Goal: Transaction & Acquisition: Purchase product/service

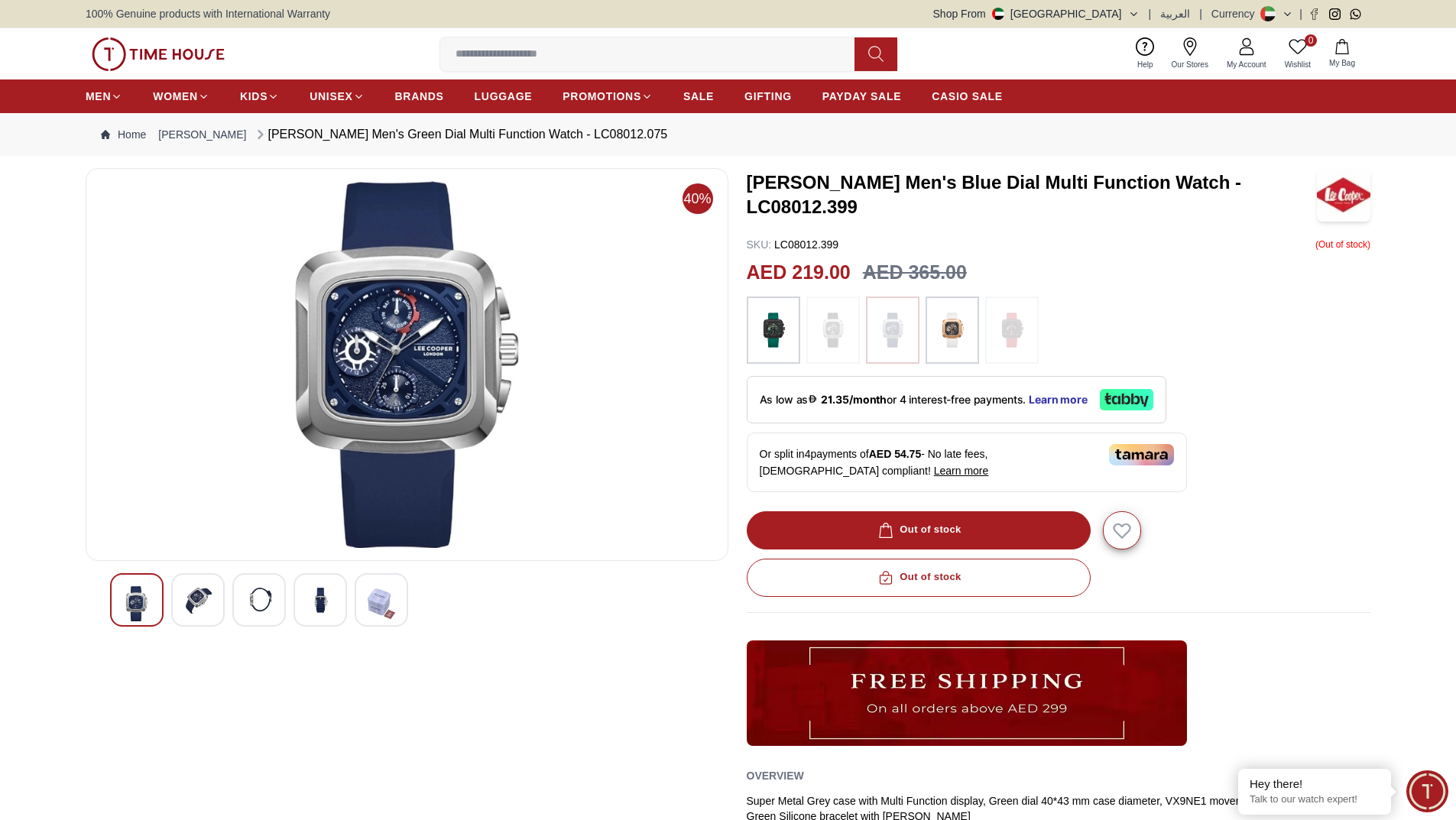
click at [312, 604] on img at bounding box center [320, 600] width 27 height 27
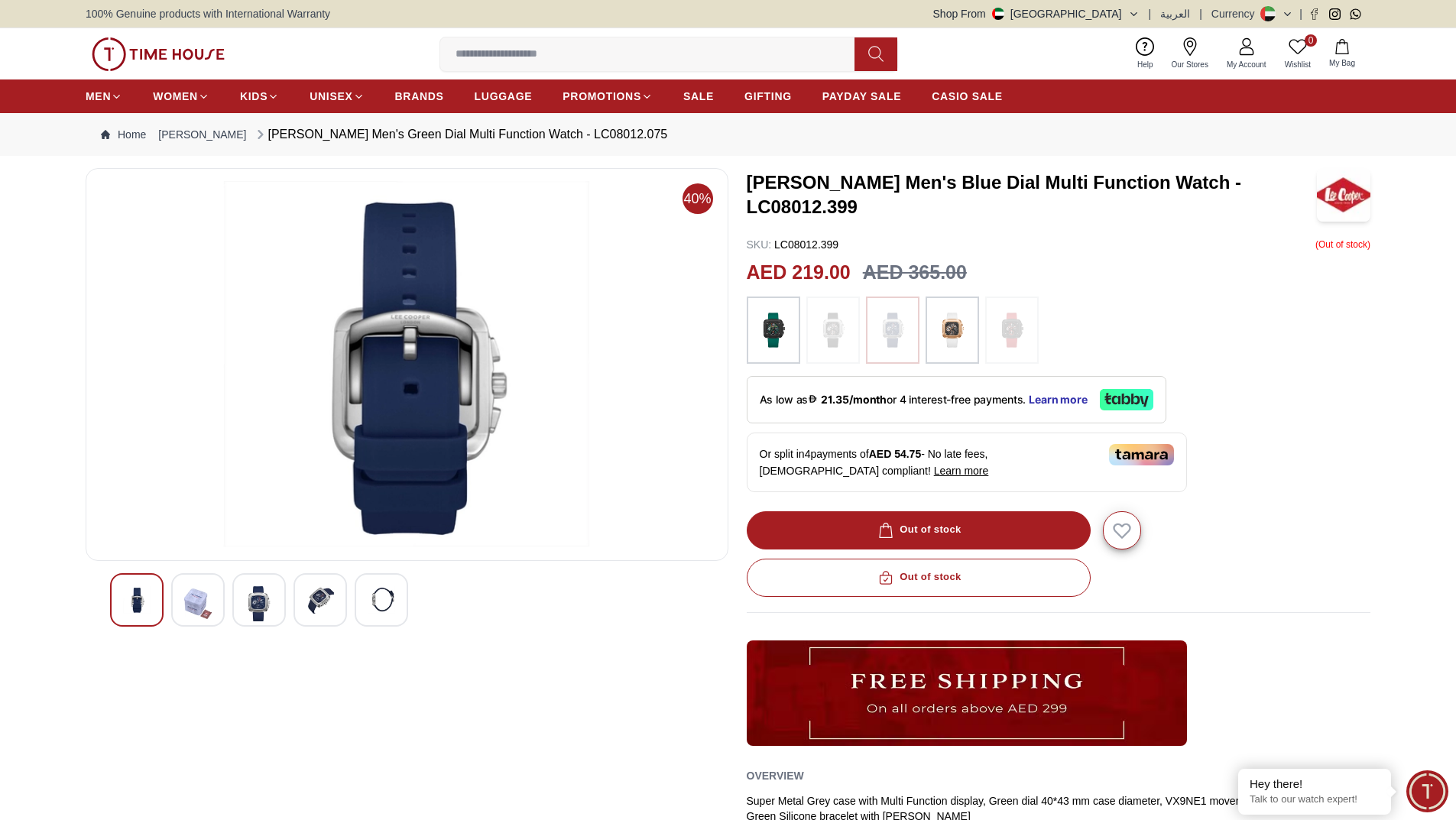
click at [197, 610] on img at bounding box center [198, 604] width 27 height 35
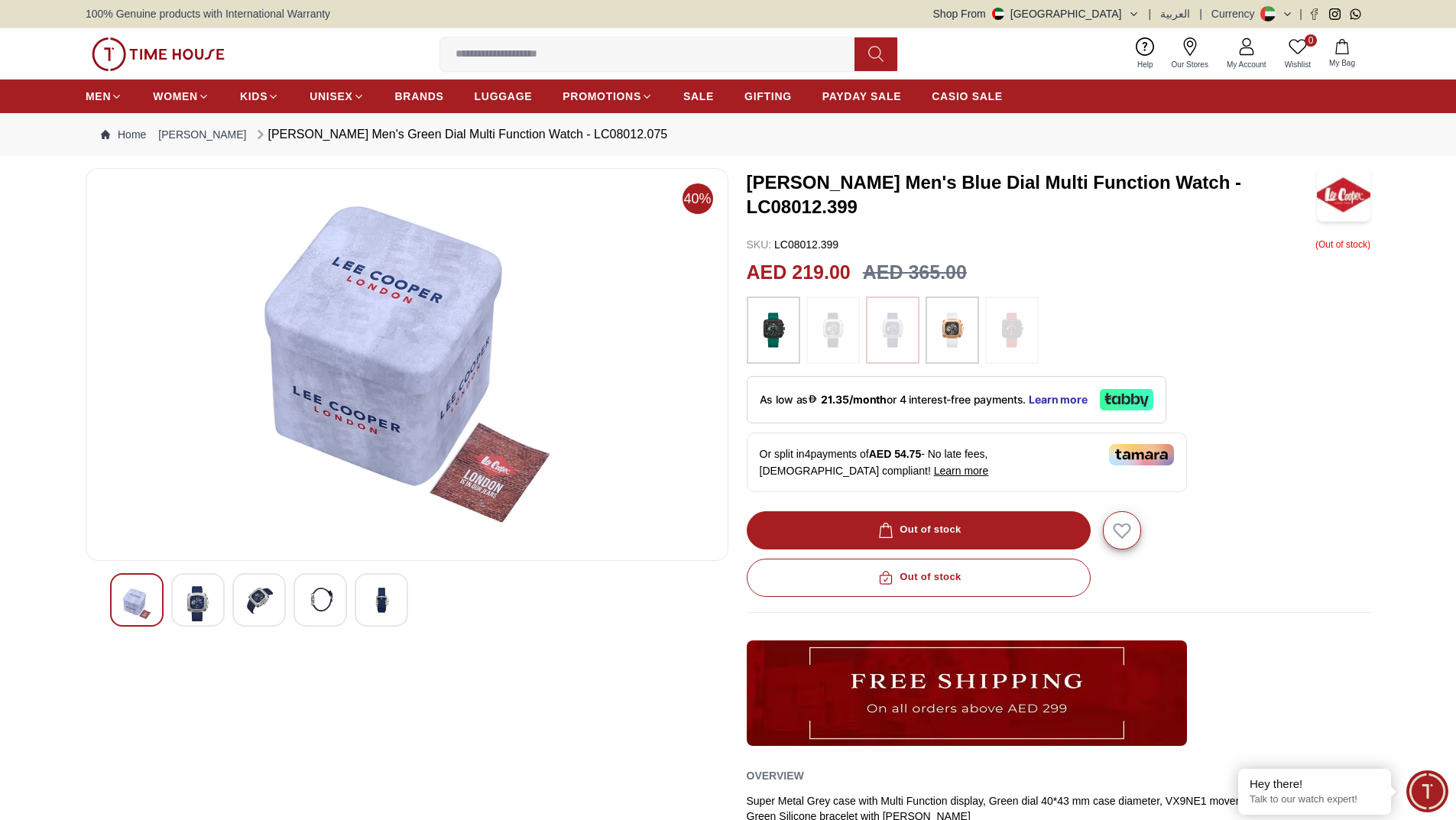
click at [197, 600] on img at bounding box center [198, 604] width 27 height 35
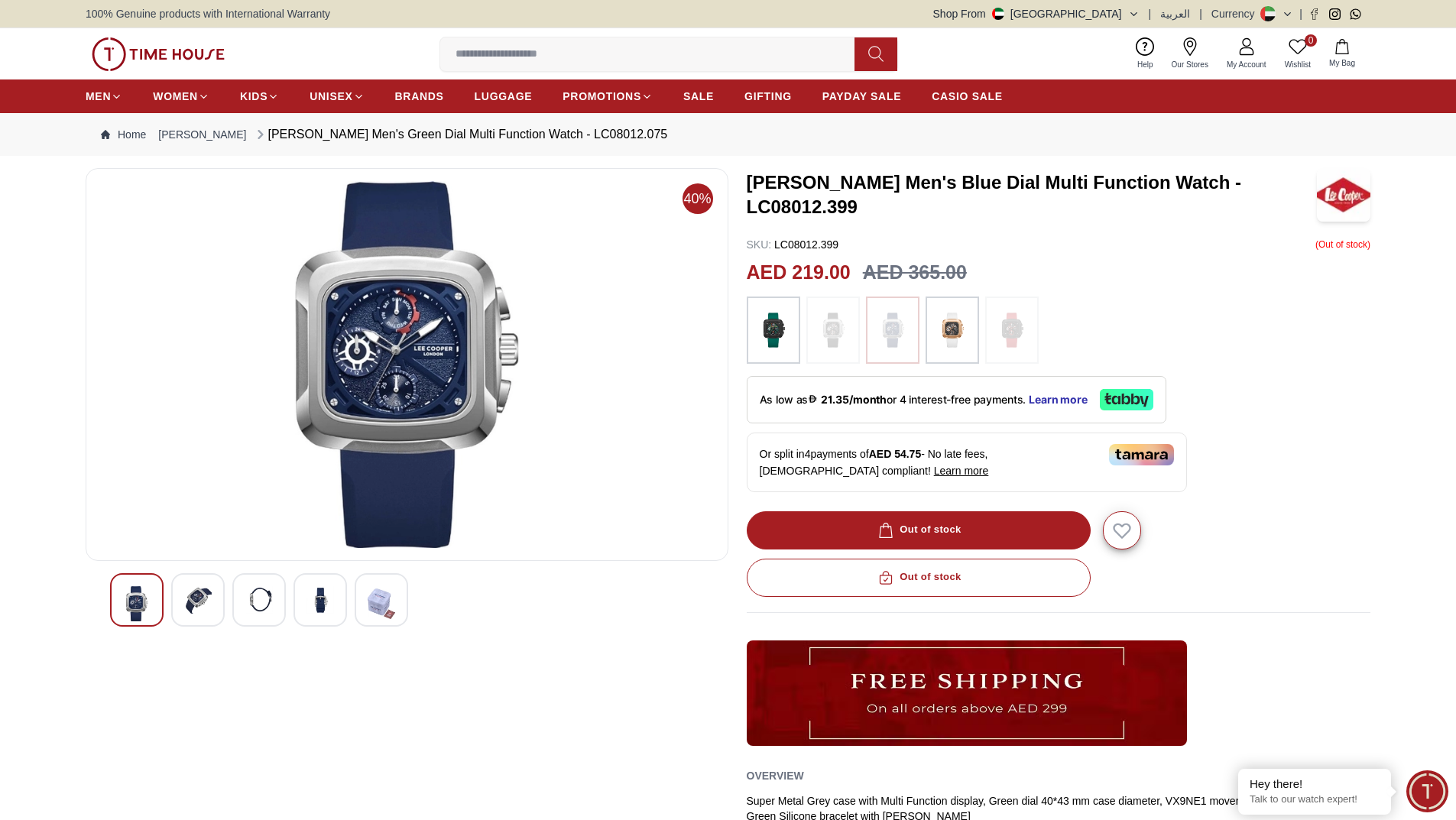
click at [260, 608] on img at bounding box center [259, 600] width 27 height 27
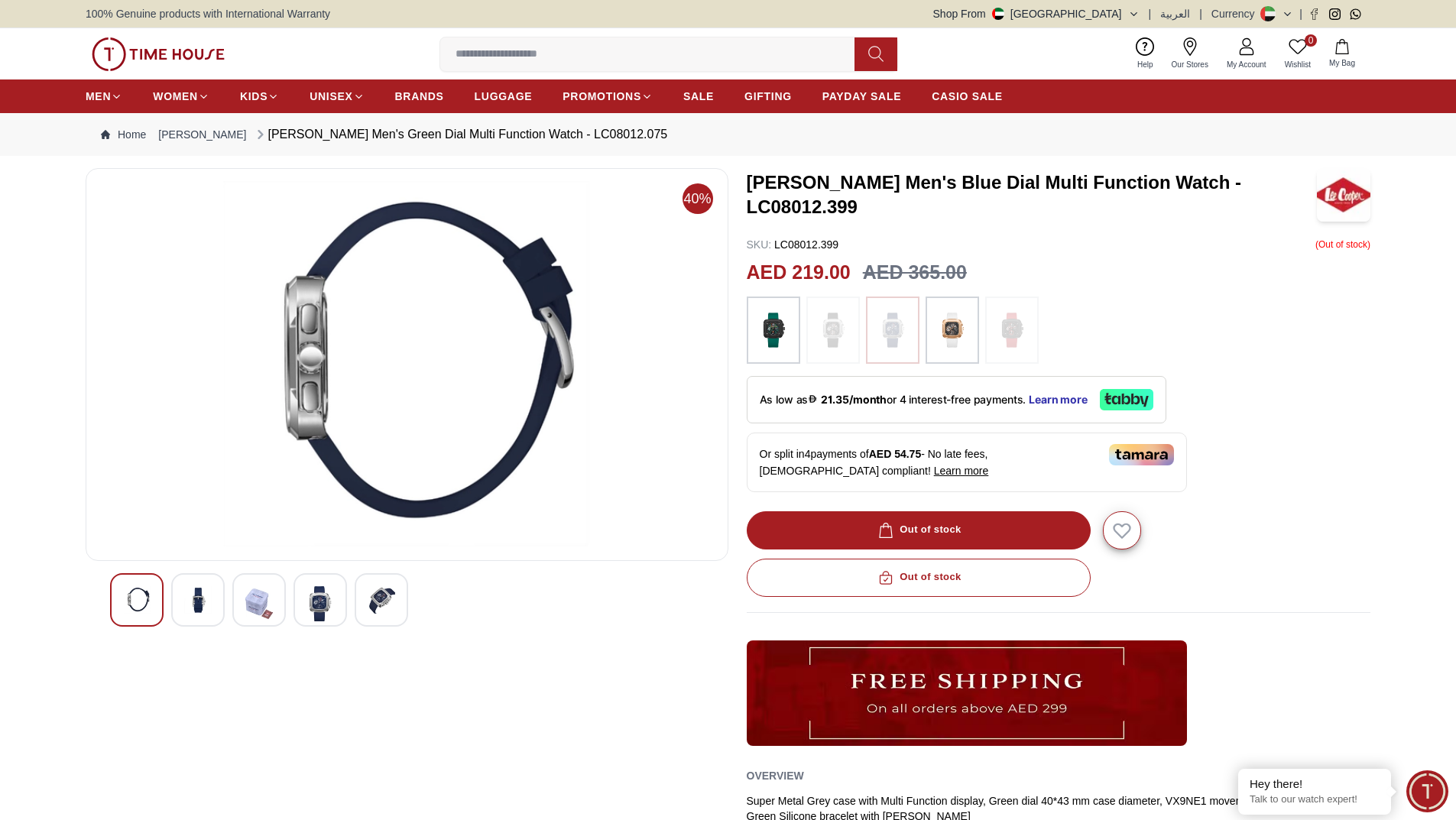
click at [315, 608] on img at bounding box center [320, 604] width 27 height 35
click at [212, 608] on img at bounding box center [198, 600] width 27 height 27
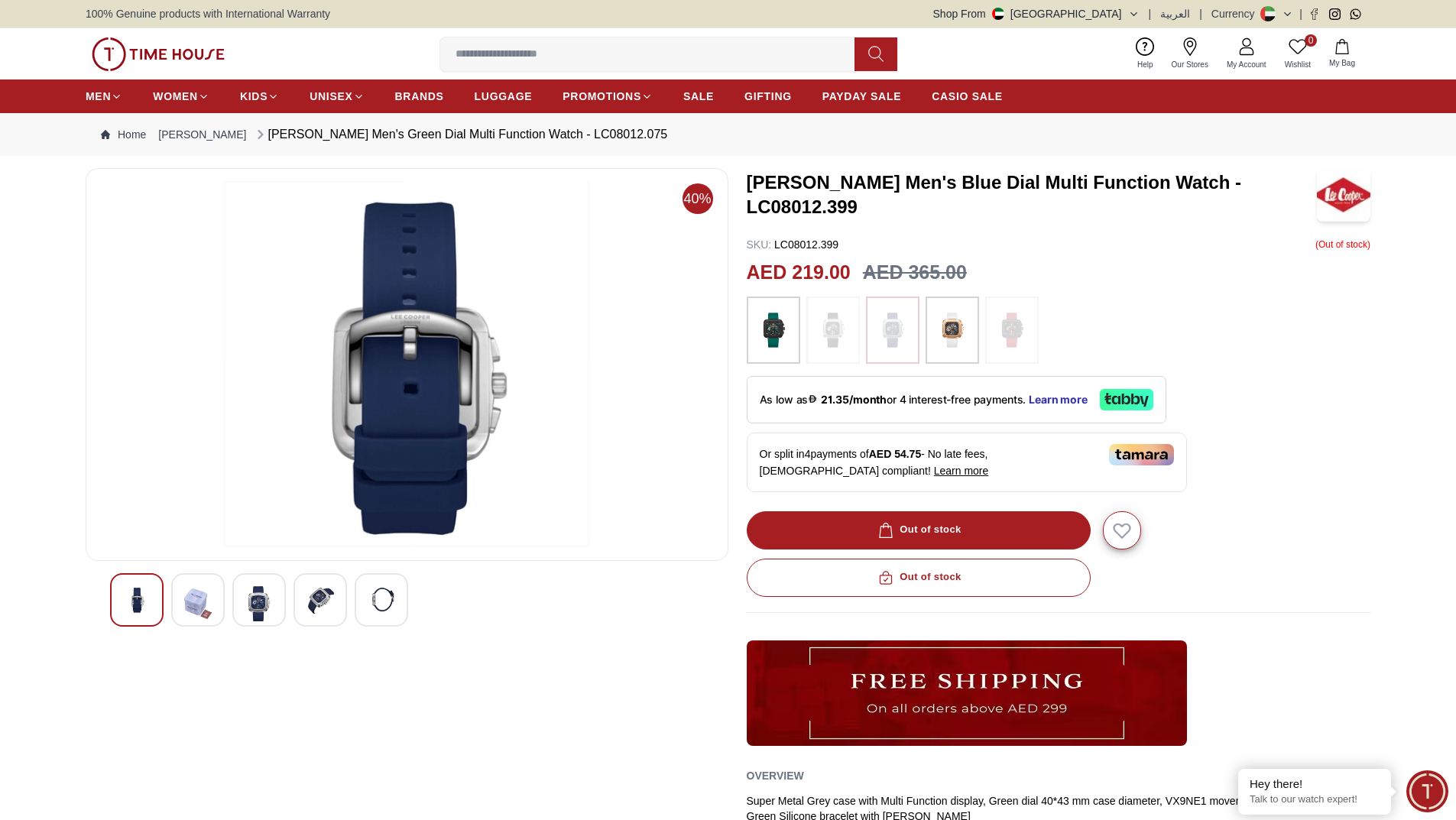
click at [390, 610] on img at bounding box center [381, 600] width 27 height 27
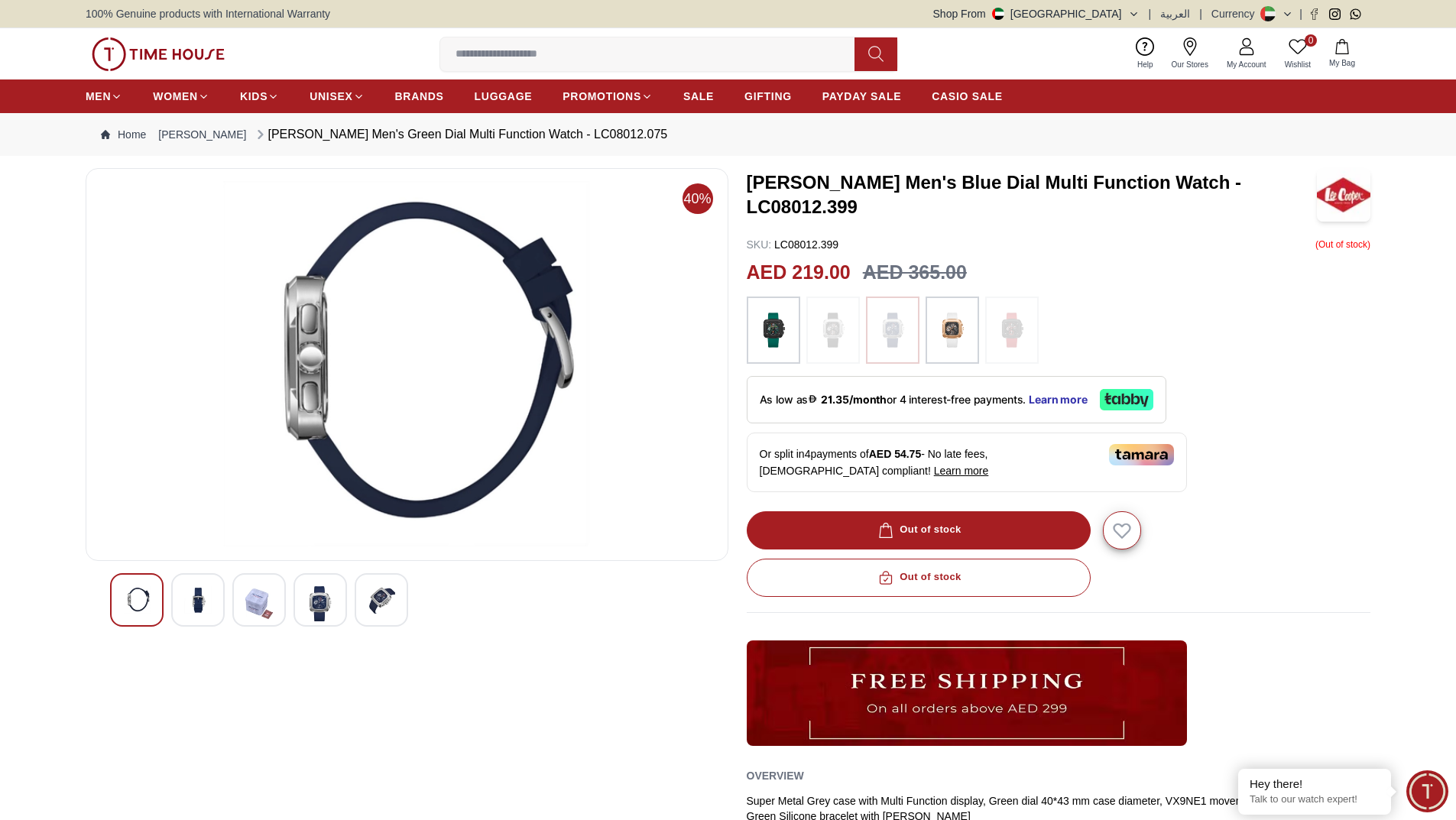
click at [320, 608] on img at bounding box center [320, 604] width 27 height 35
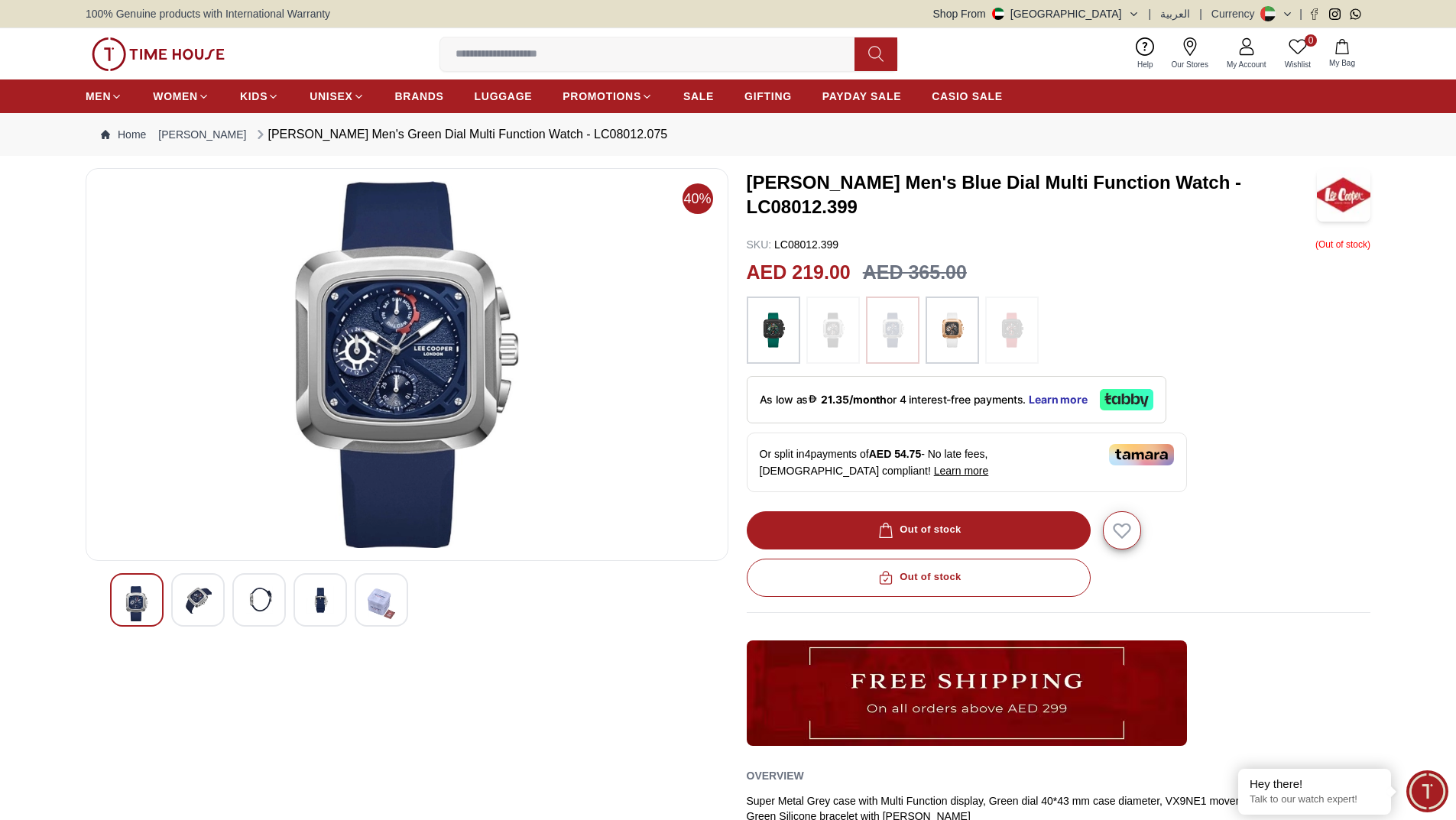
click at [202, 595] on img at bounding box center [198, 600] width 27 height 27
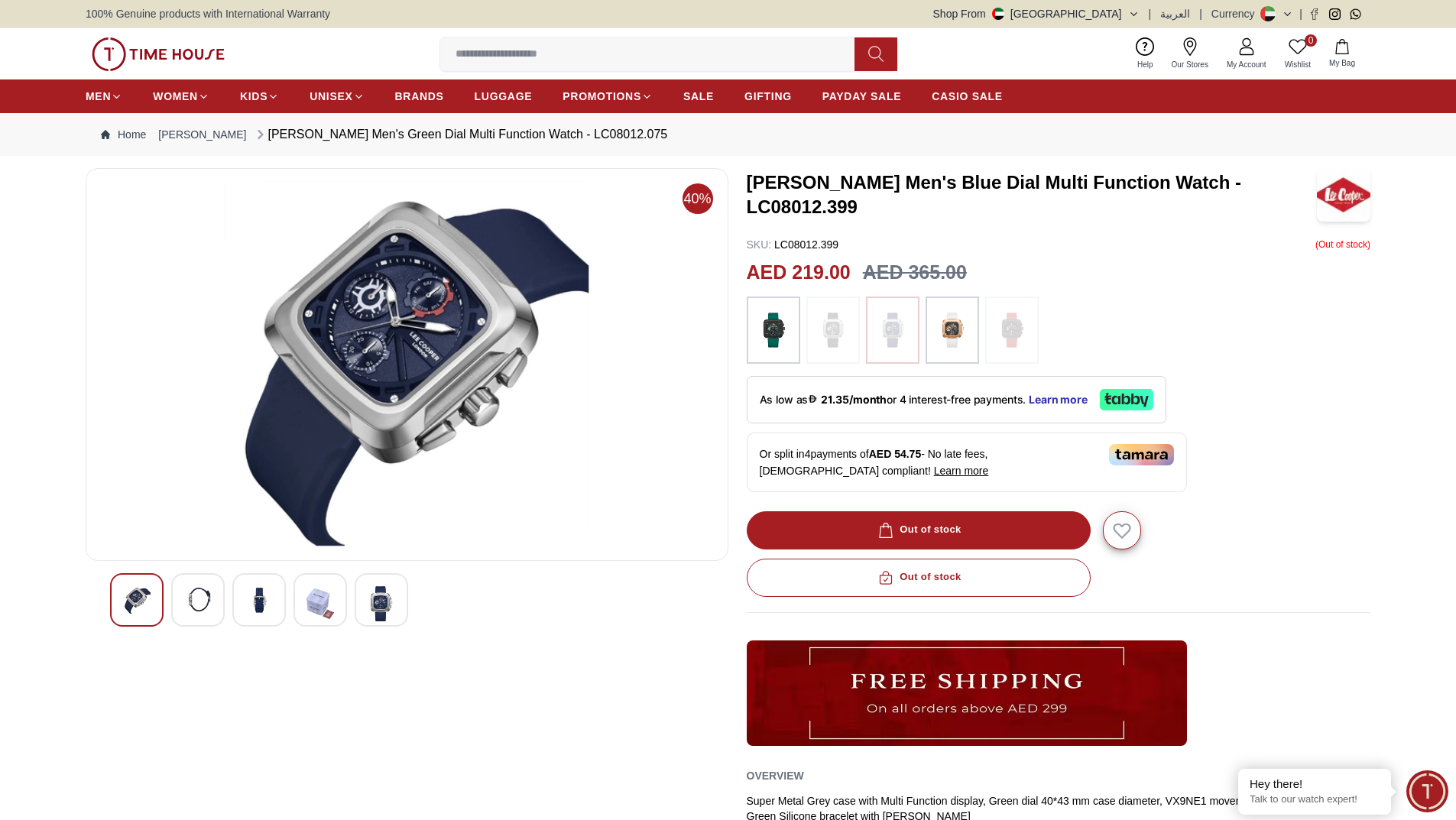
click at [783, 327] on img at bounding box center [773, 330] width 38 height 52
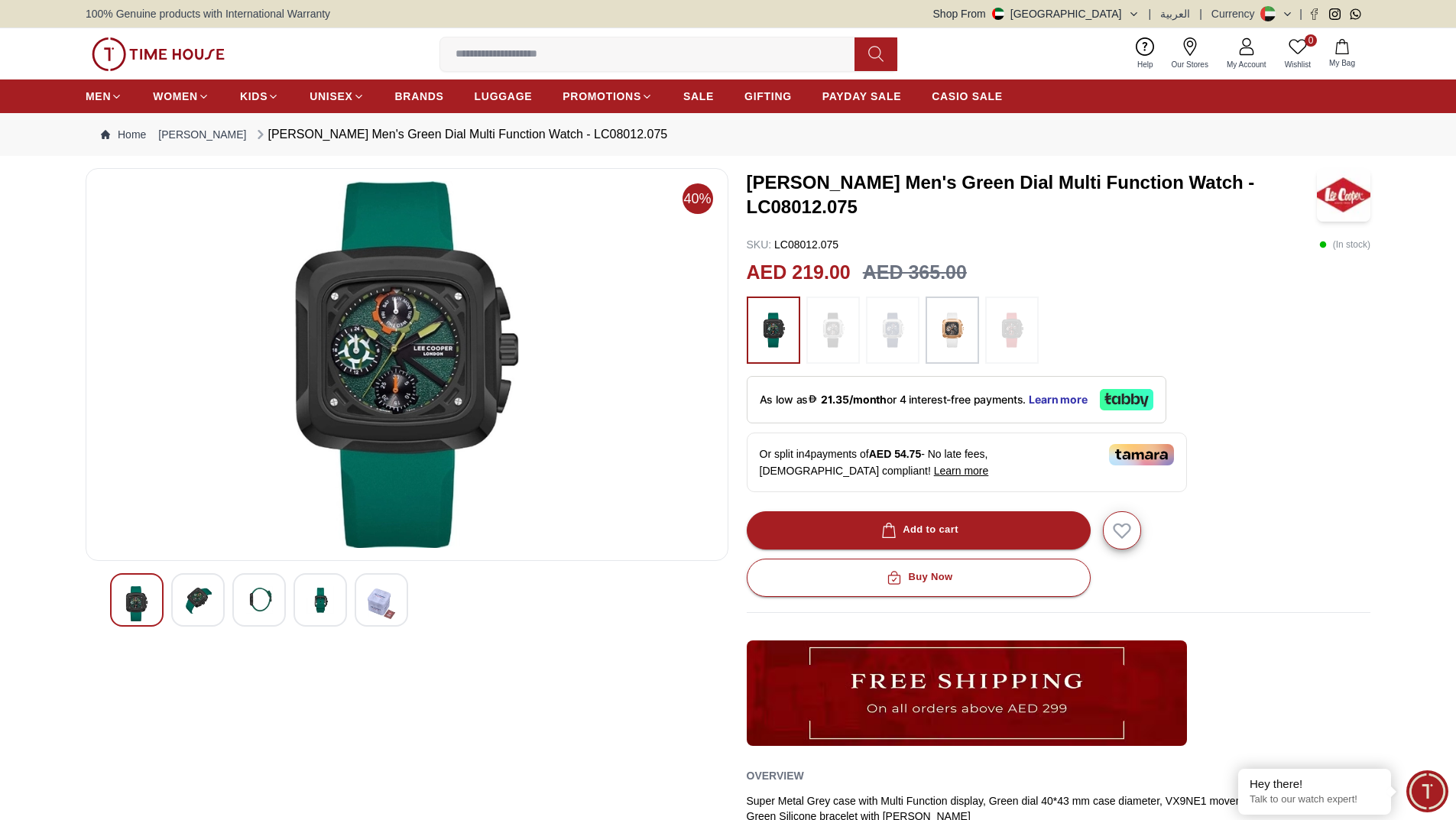
click at [386, 359] on img at bounding box center [407, 365] width 617 height 367
click at [580, 54] on input at bounding box center [653, 54] width 427 height 31
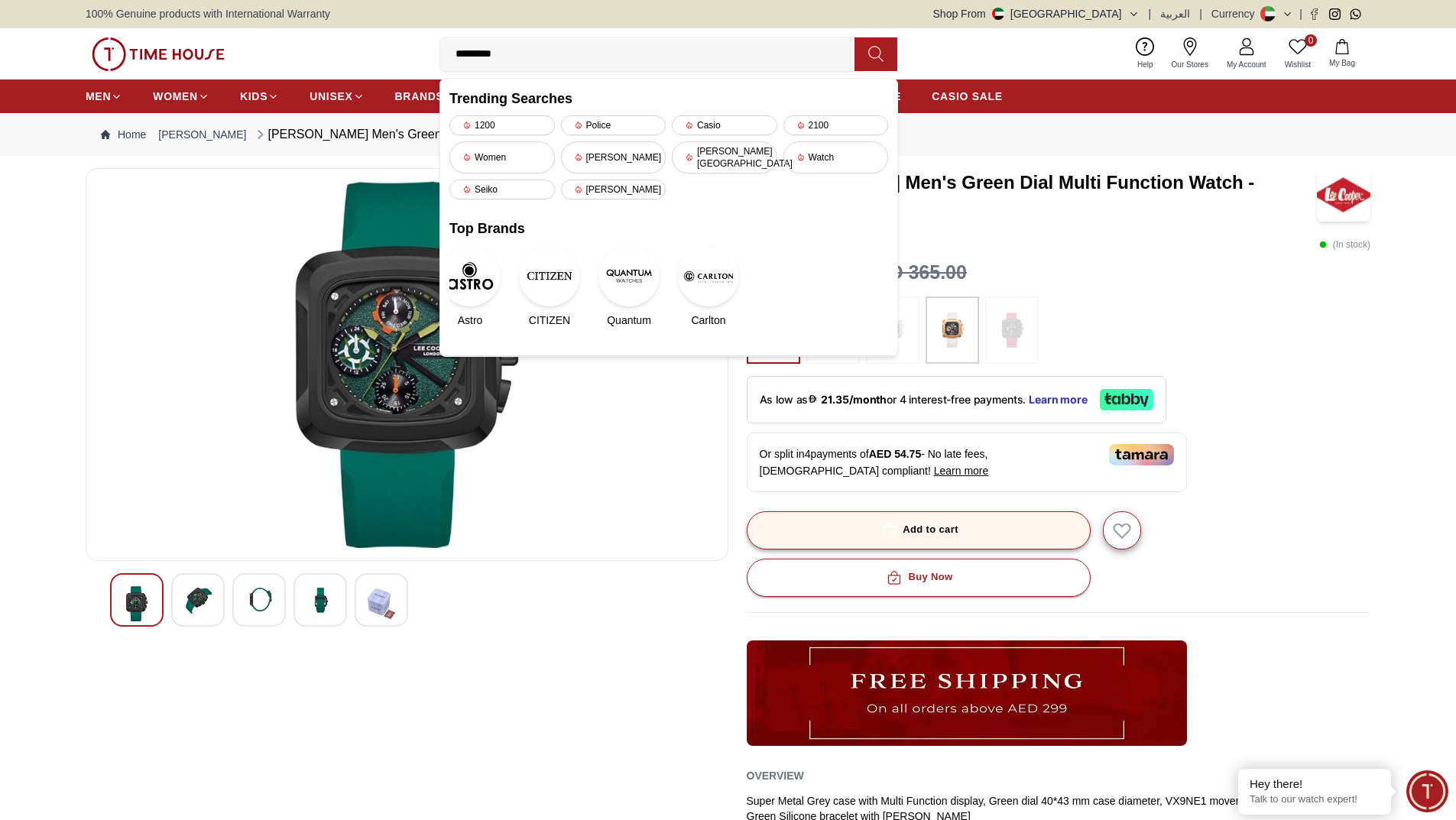
type input "*******"
